Goal: Transaction & Acquisition: Book appointment/travel/reservation

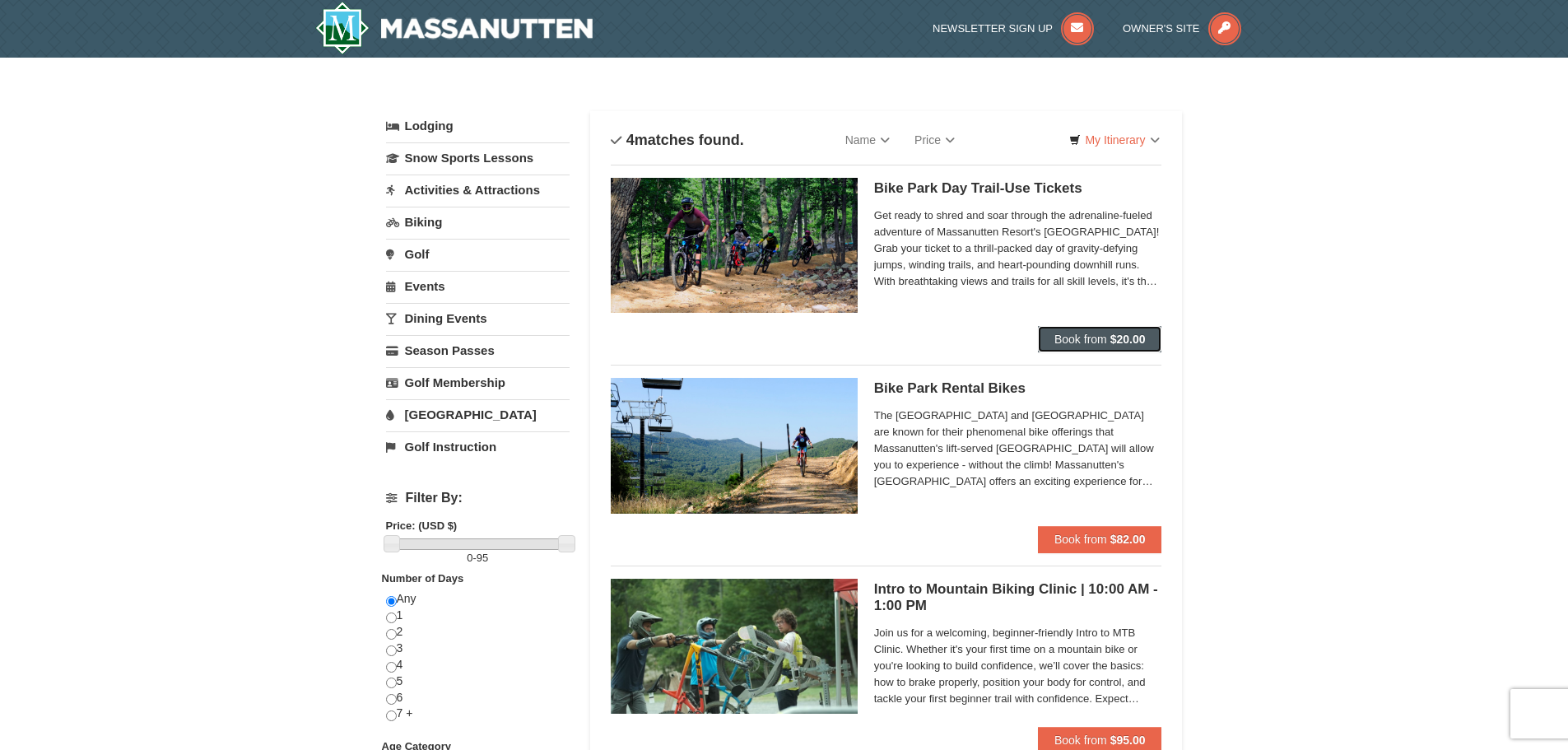
click at [1074, 329] on button "Book from $20.00" at bounding box center [1100, 340] width 124 height 27
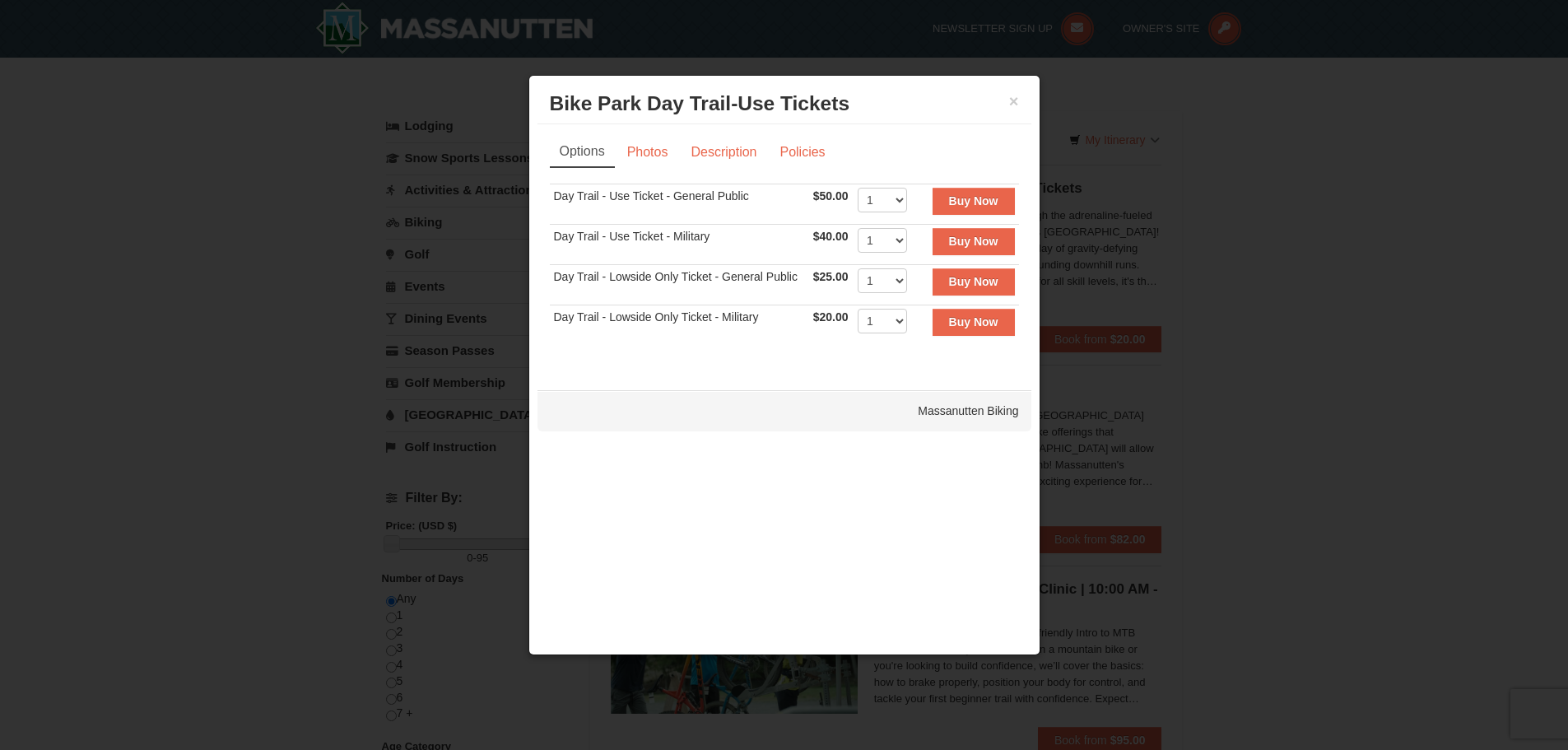
click at [1012, 92] on h3 "Bike Park Day Trail-Use Tickets Massanutten Biking" at bounding box center [784, 104] width 470 height 25
click at [1011, 98] on button "×" at bounding box center [1014, 102] width 10 height 17
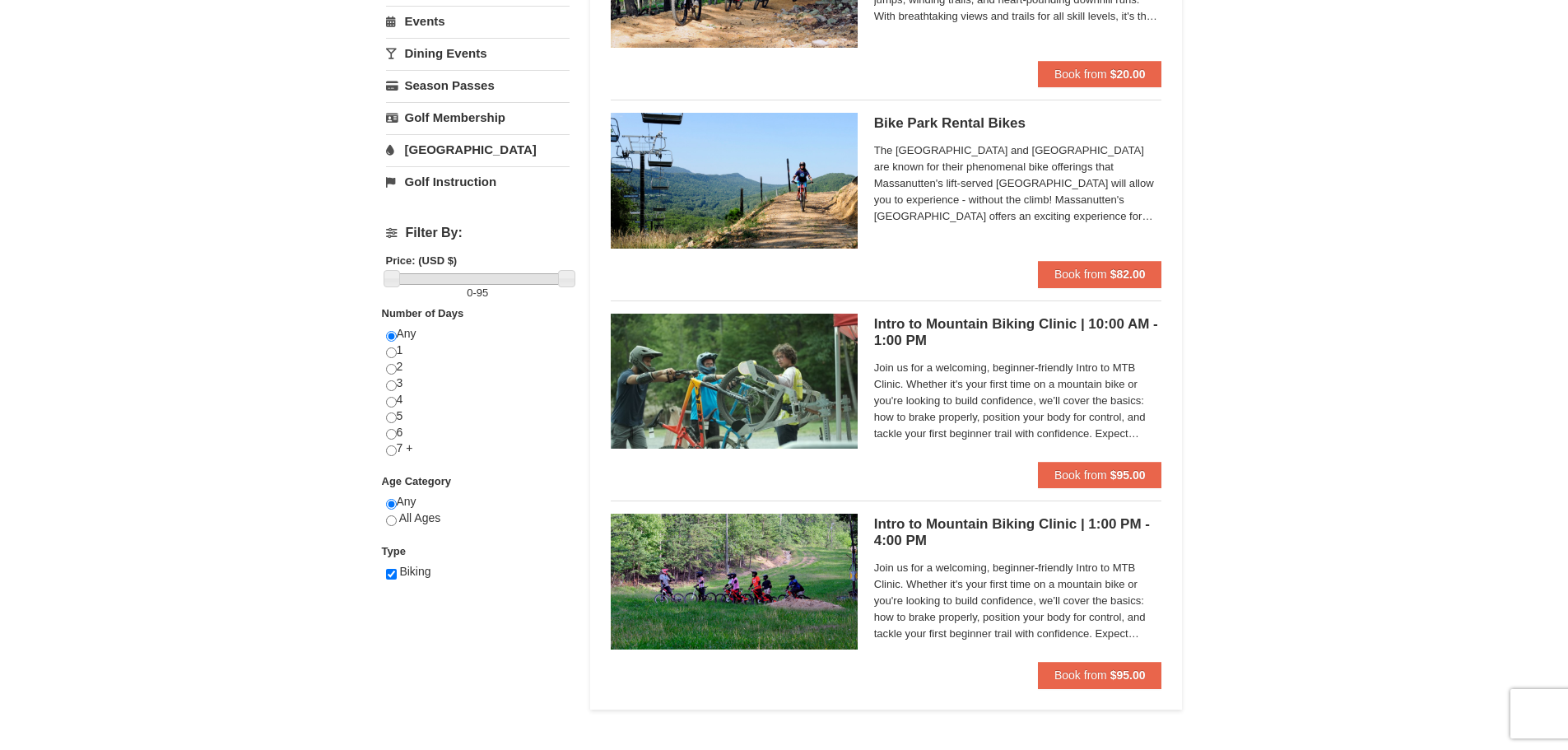
scroll to position [247, 0]
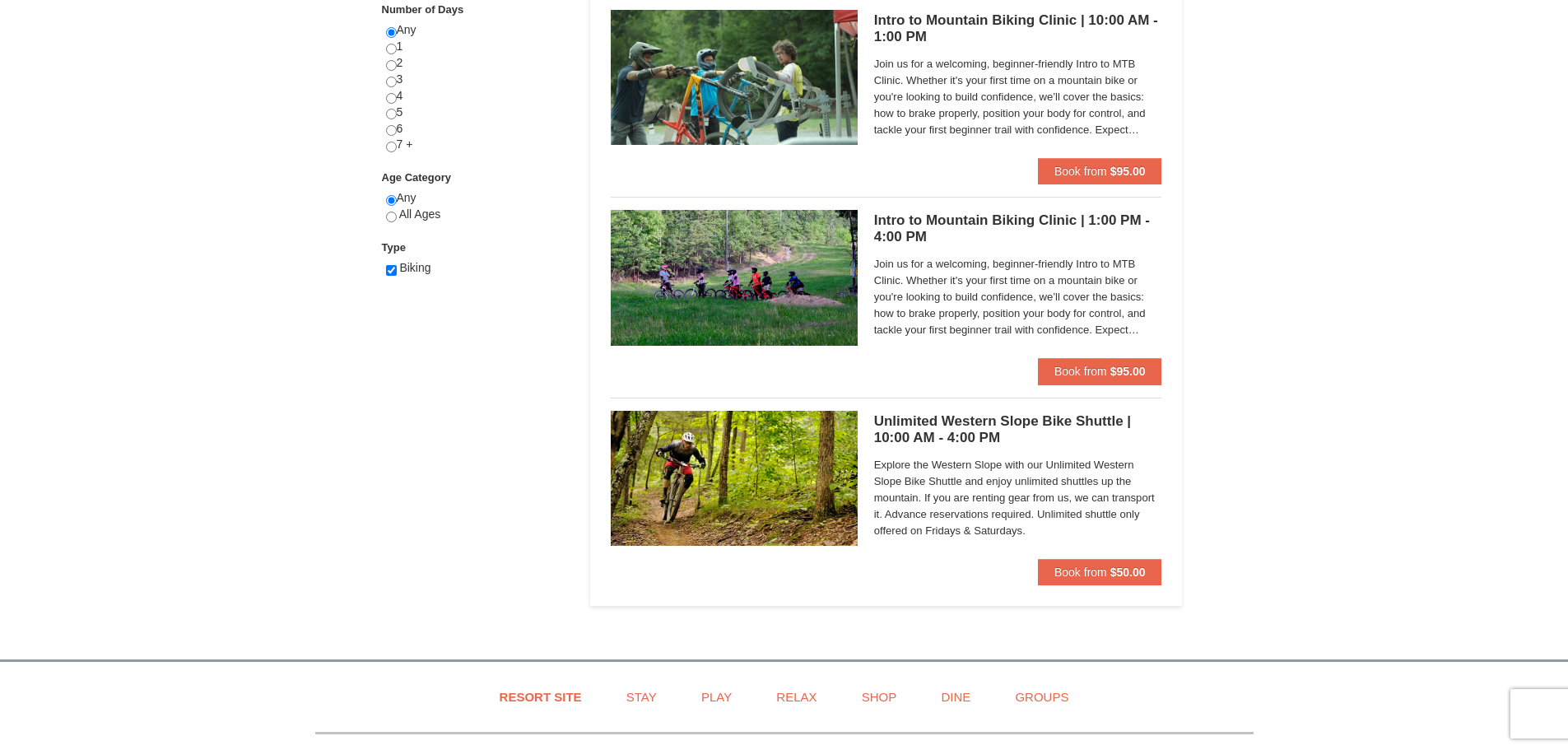
scroll to position [576, 0]
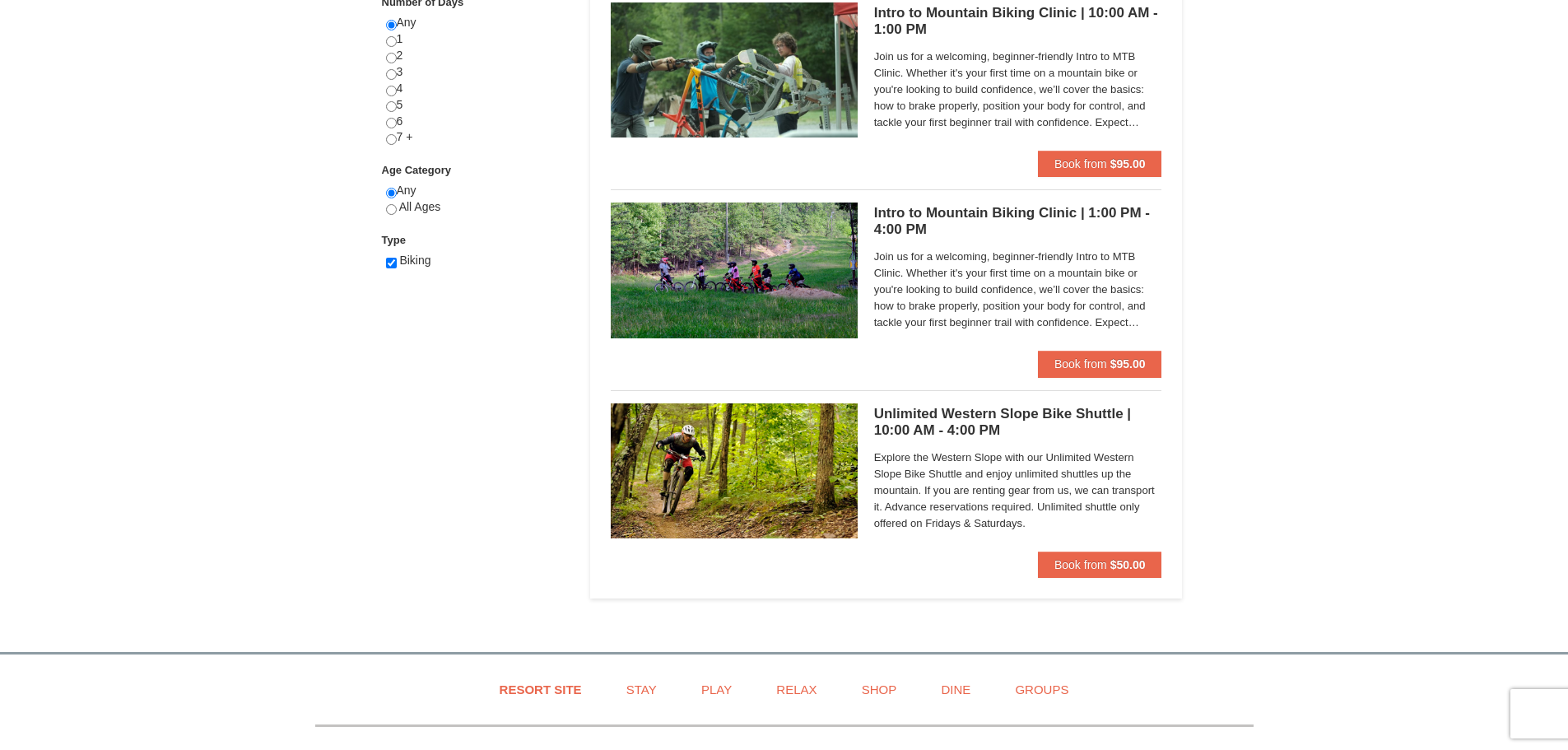
click at [1130, 582] on ul "Bike Park Day Trail-Use Tickets Massanutten Biking Get ready to shred and soar …" at bounding box center [886, 89] width 551 height 1002
click at [1125, 567] on strong "$50.00" at bounding box center [1128, 565] width 35 height 13
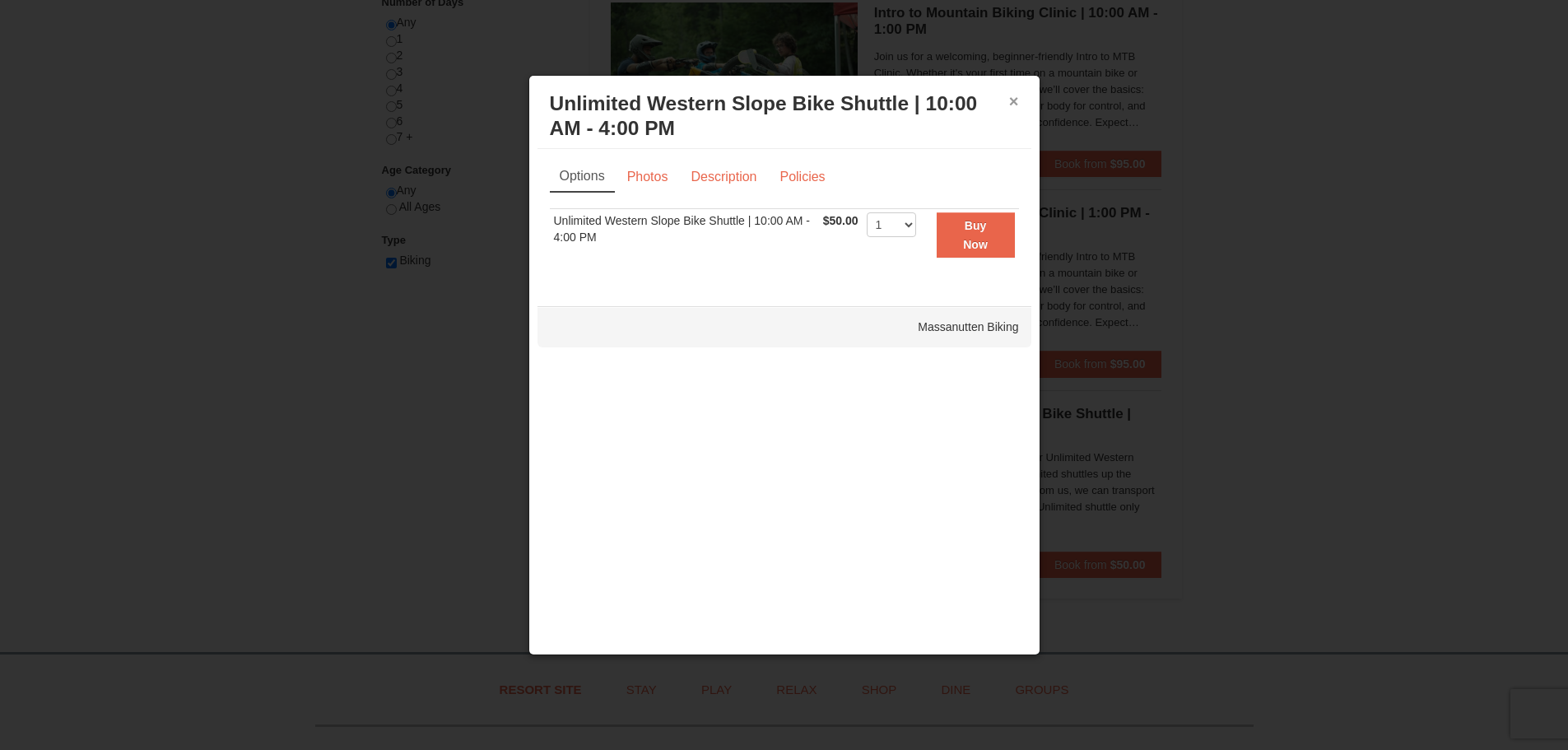
click at [1010, 102] on button "×" at bounding box center [1014, 102] width 10 height 17
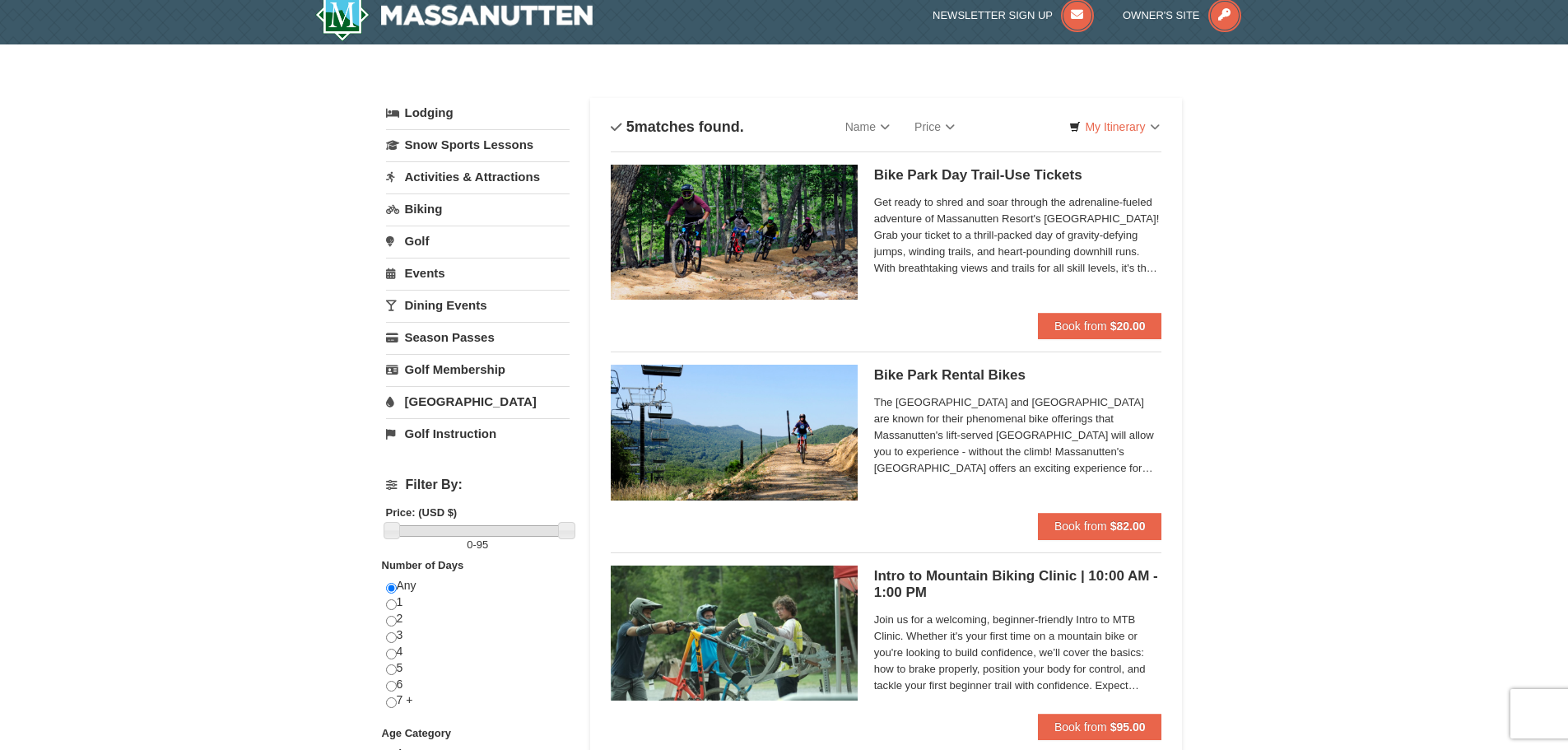
scroll to position [0, 0]
